Goal: Task Accomplishment & Management: Complete application form

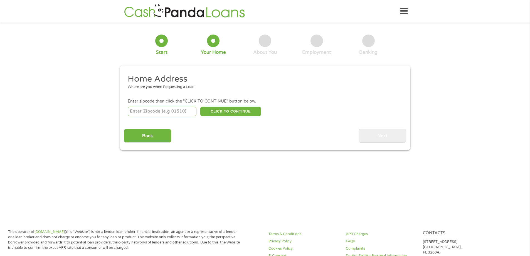
click at [189, 113] on input "number" at bounding box center [162, 111] width 69 height 9
type input "71078"
select select "[US_STATE]"
click at [219, 113] on button "CLICK TO CONTINUE" at bounding box center [230, 111] width 61 height 9
type input "71078"
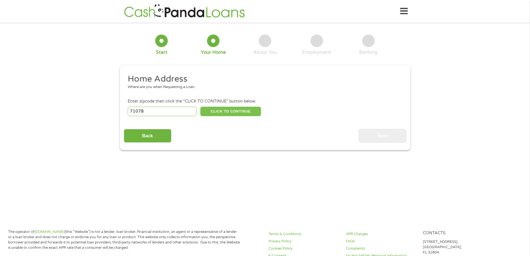
type input "Stonewall"
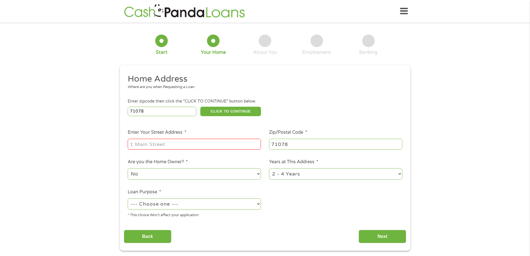
click at [163, 145] on input "Enter Your Street Address *" at bounding box center [194, 144] width 133 height 11
type input "[STREET_ADDRESS][PERSON_NAME]"
click at [288, 167] on li "Years at This Address * 1 Year or less 1 - 2 Years 2 - 4 Years Over 4 Years" at bounding box center [335, 169] width 141 height 22
drag, startPoint x: 289, startPoint y: 172, endPoint x: 290, endPoint y: 177, distance: 4.5
click at [290, 172] on select "1 Year or less 1 - 2 Years 2 - 4 Years Over 4 Years" at bounding box center [335, 173] width 133 height 11
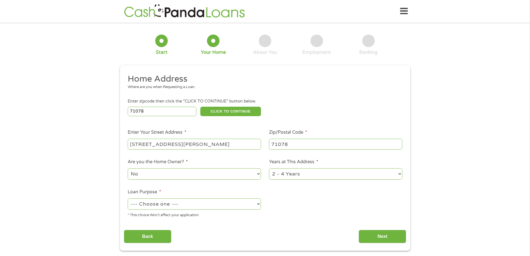
click at [269, 168] on select "1 Year or less 1 - 2 Years 2 - 4 Years Over 4 Years" at bounding box center [335, 173] width 133 height 11
click at [290, 177] on select "1 Year or less 1 - 2 Years 2 - 4 Years Over 4 Years" at bounding box center [335, 173] width 133 height 11
click at [269, 168] on select "1 Year or less 1 - 2 Years 2 - 4 Years Over 4 Years" at bounding box center [335, 173] width 133 height 11
click at [288, 170] on select "1 Year or less 1 - 2 Years 2 - 4 Years Over 4 Years" at bounding box center [335, 173] width 133 height 11
select select "24months"
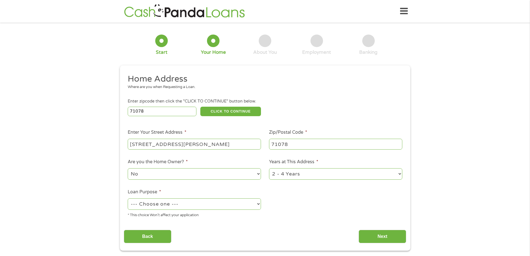
click at [269, 168] on select "1 Year or less 1 - 2 Years 2 - 4 Years Over 4 Years" at bounding box center [335, 173] width 133 height 11
click at [260, 200] on select "--- Choose one --- Pay Bills Debt Consolidation Home Improvement Major Purchase…" at bounding box center [194, 203] width 133 height 11
click at [128, 198] on select "--- Choose one --- Pay Bills Debt Consolidation Home Improvement Major Purchase…" at bounding box center [194, 203] width 133 height 11
click at [214, 198] on div "--- Choose one --- Pay Bills Debt Consolidation Home Improvement Major Purchase…" at bounding box center [194, 203] width 133 height 13
click at [195, 206] on select "--- Choose one --- Pay Bills Debt Consolidation Home Improvement Major Purchase…" at bounding box center [194, 203] width 133 height 11
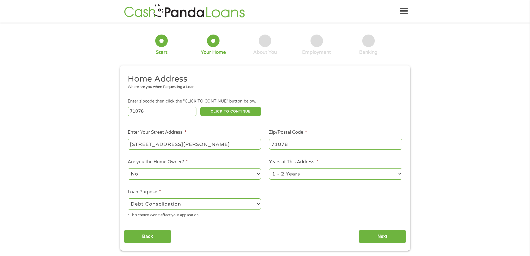
select select "medicalexpenses"
click at [128, 198] on select "--- Choose one --- Pay Bills Debt Consolidation Home Improvement Major Purchase…" at bounding box center [194, 203] width 133 height 11
